Goal: Task Accomplishment & Management: Complete application form

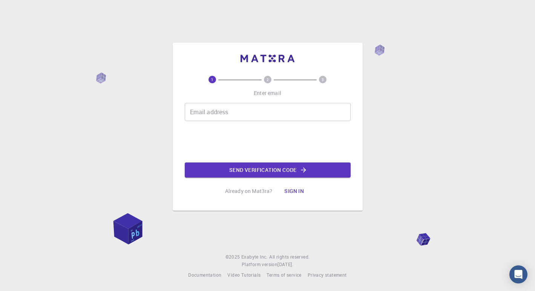
click at [255, 107] on input "Email address" at bounding box center [268, 112] width 166 height 18
type input "[EMAIL_ADDRESS][DOMAIN_NAME]"
click at [279, 170] on button "Send verification code" at bounding box center [268, 169] width 166 height 15
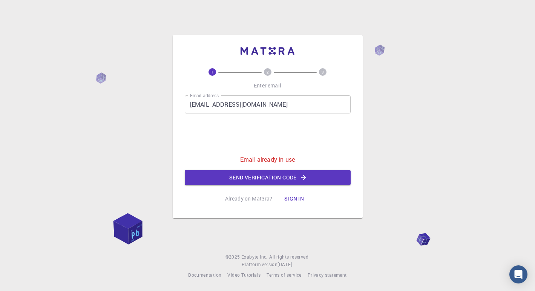
click at [294, 197] on button "Sign in" at bounding box center [294, 198] width 32 height 15
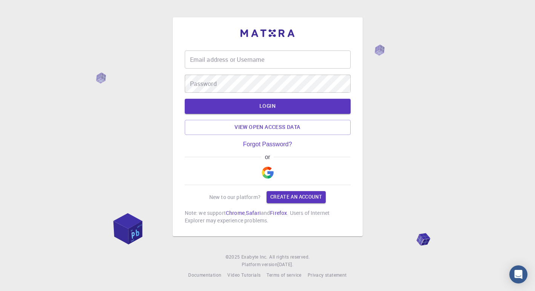
click at [237, 60] on input "Email address or Username" at bounding box center [268, 60] width 166 height 18
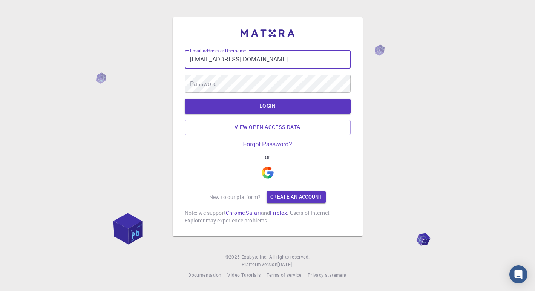
type input "[EMAIL_ADDRESS][DOMAIN_NAME]"
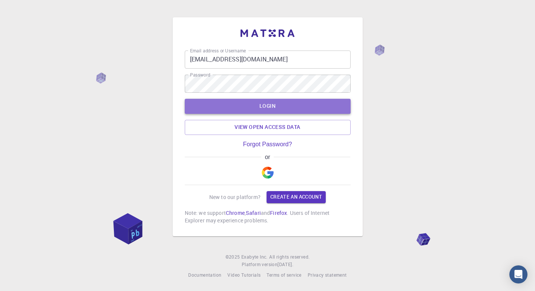
click at [302, 109] on button "LOGIN" at bounding box center [268, 106] width 166 height 15
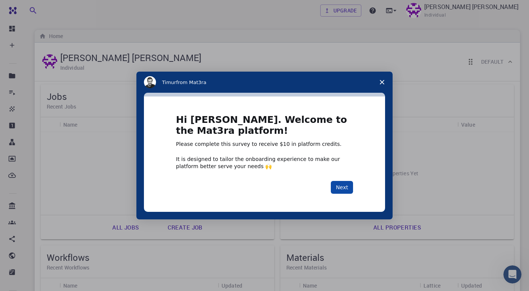
click at [342, 187] on button "Next" at bounding box center [342, 187] width 22 height 13
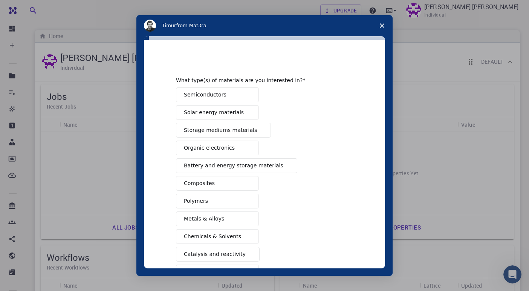
click at [230, 93] on button "Semiconductors" at bounding box center [217, 94] width 83 height 15
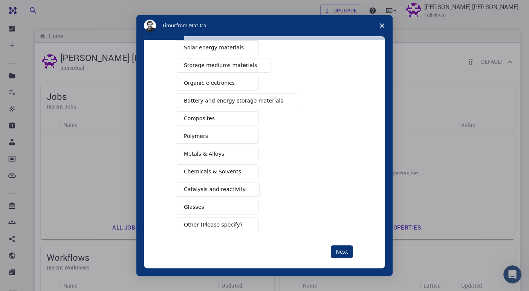
scroll to position [73, 0]
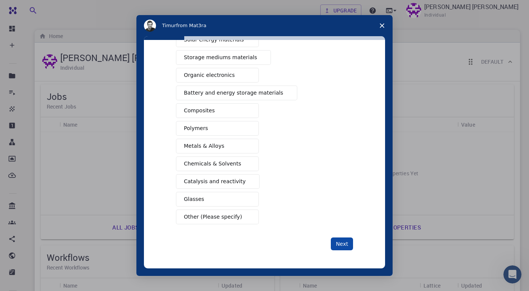
click at [341, 245] on button "Next" at bounding box center [342, 243] width 22 height 13
click at [342, 246] on button "Next" at bounding box center [342, 243] width 22 height 13
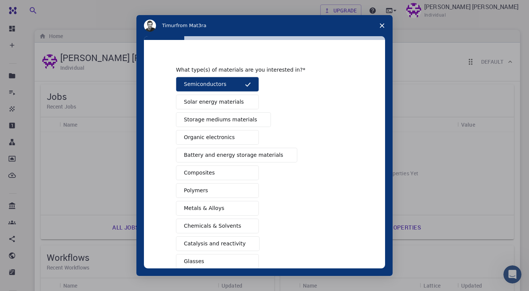
scroll to position [0, 0]
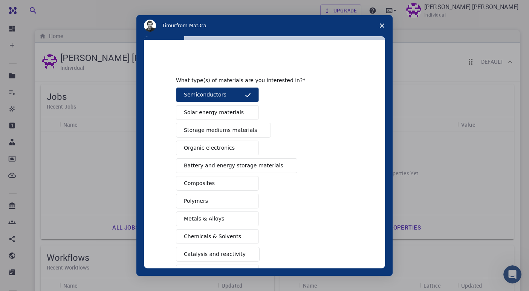
click at [245, 168] on span "Battery and energy storage materials" at bounding box center [234, 166] width 100 height 8
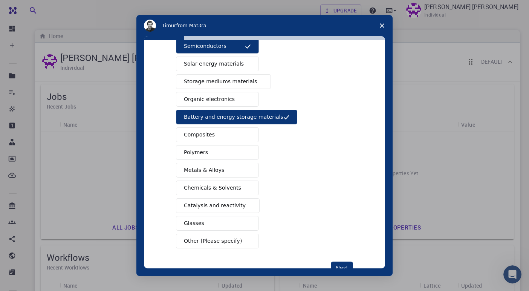
scroll to position [35, 0]
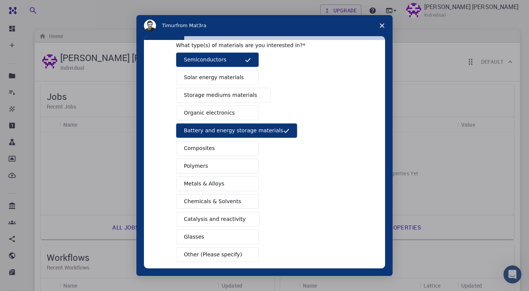
click at [245, 94] on span "Storage mediums materials" at bounding box center [220, 95] width 73 height 8
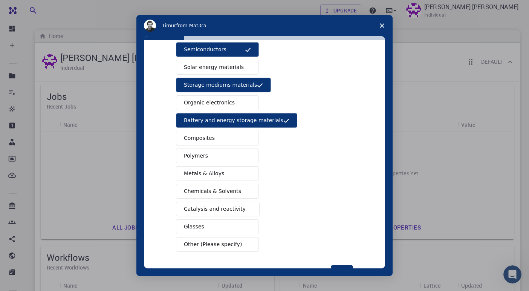
scroll to position [73, 0]
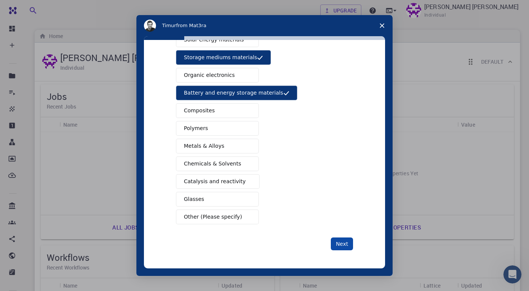
click at [346, 243] on button "Next" at bounding box center [342, 243] width 22 height 13
click at [214, 217] on span "Other (Please specify)" at bounding box center [213, 217] width 58 height 8
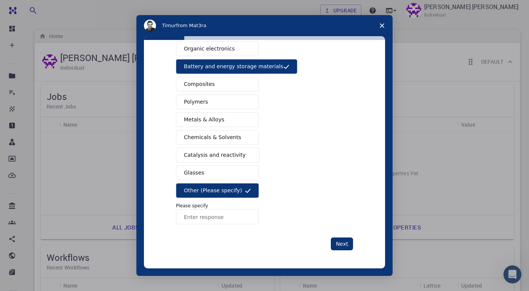
scroll to position [38, 0]
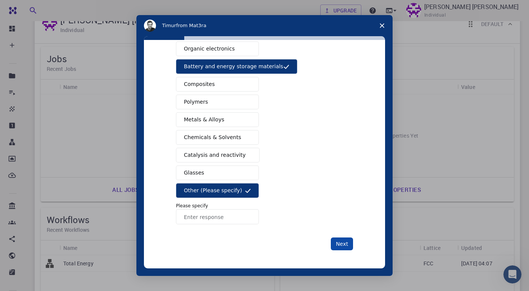
click at [340, 244] on button "Next" at bounding box center [342, 243] width 22 height 13
click at [212, 211] on input "Enter response" at bounding box center [217, 216] width 83 height 15
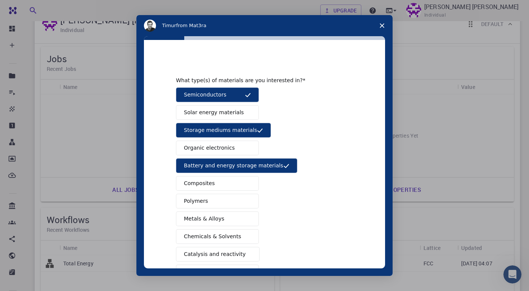
scroll to position [0, 0]
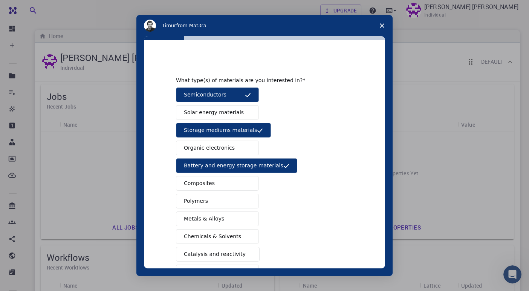
click at [384, 24] on polygon "Close survey" at bounding box center [382, 25] width 5 height 5
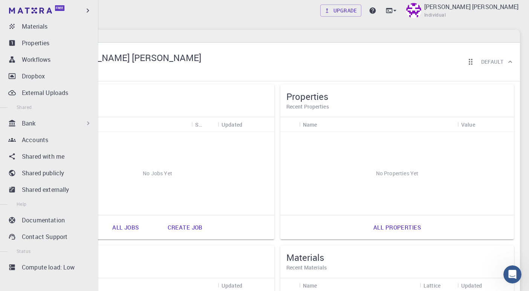
scroll to position [84, 0]
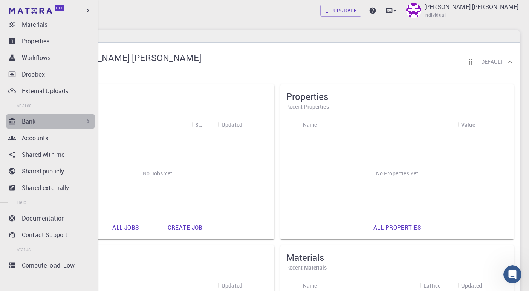
click at [71, 119] on div "Bank" at bounding box center [57, 121] width 70 height 9
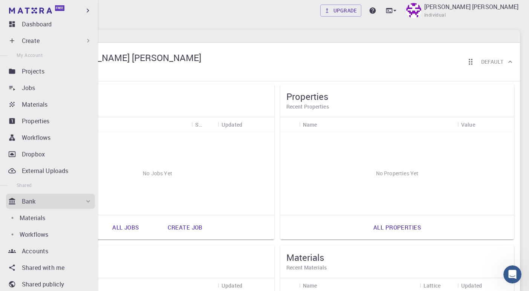
scroll to position [0, 0]
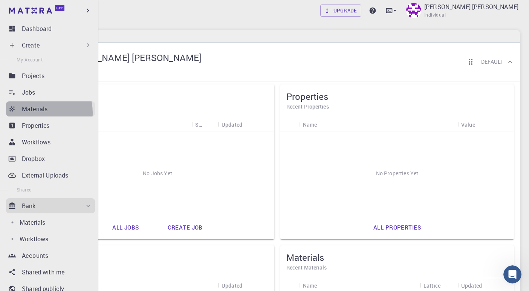
click at [33, 113] on p "Materials" at bounding box center [35, 108] width 26 height 9
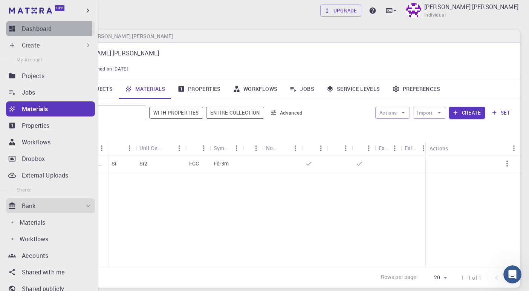
click at [36, 29] on p "Dashboard" at bounding box center [37, 28] width 30 height 9
